Goal: Go to known website: Go to known website

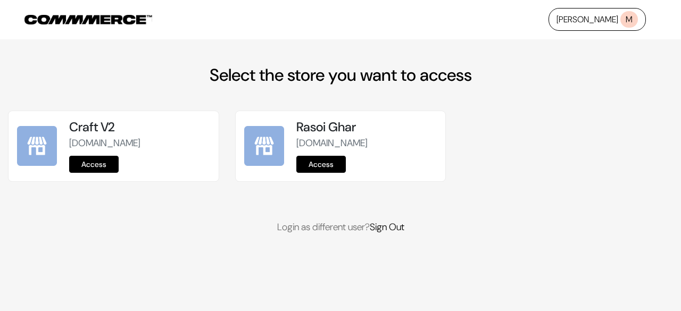
click at [85, 164] on link "Access" at bounding box center [94, 164] width 50 height 17
click at [104, 162] on link "Access" at bounding box center [94, 164] width 50 height 17
